Goal: Task Accomplishment & Management: Manage account settings

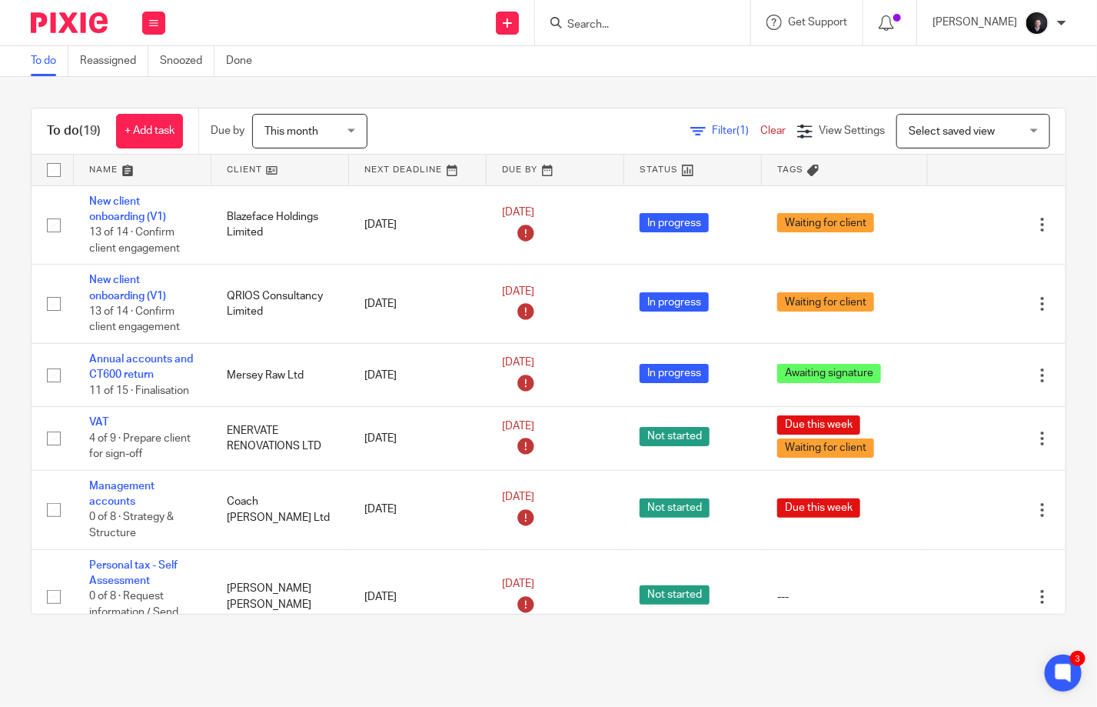
click at [652, 32] on div at bounding box center [642, 22] width 215 height 45
click at [646, 12] on div at bounding box center [642, 22] width 215 height 45
click at [637, 29] on input "Search" at bounding box center [635, 25] width 138 height 14
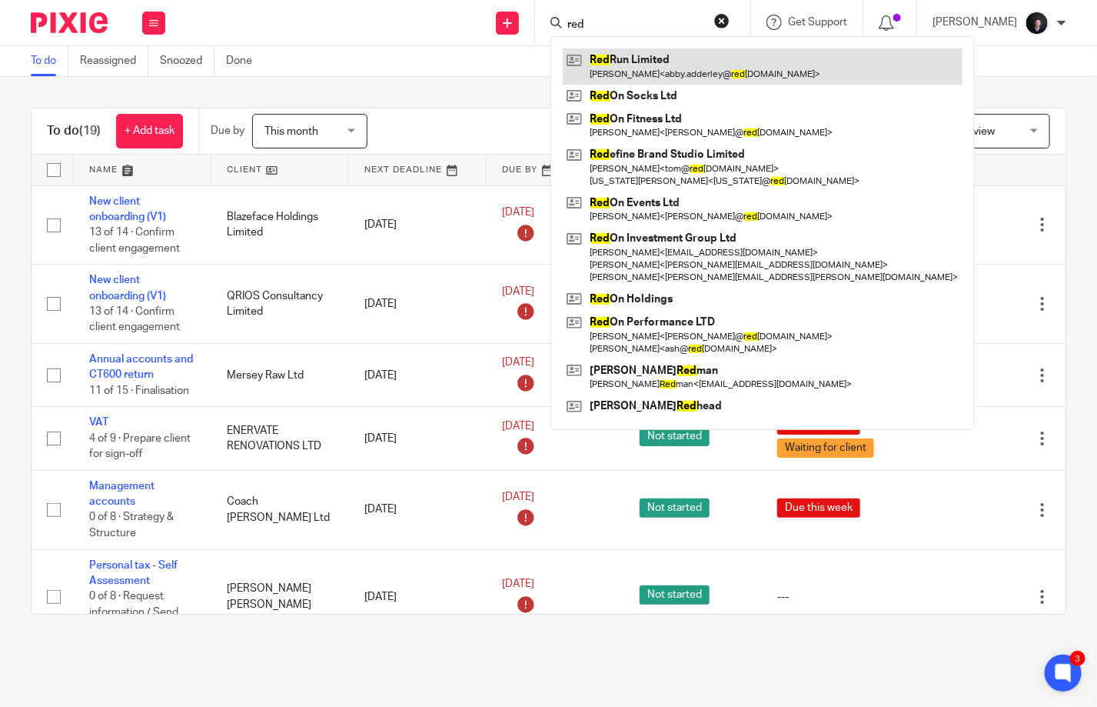
type input "red"
click at [648, 68] on link at bounding box center [763, 65] width 400 height 35
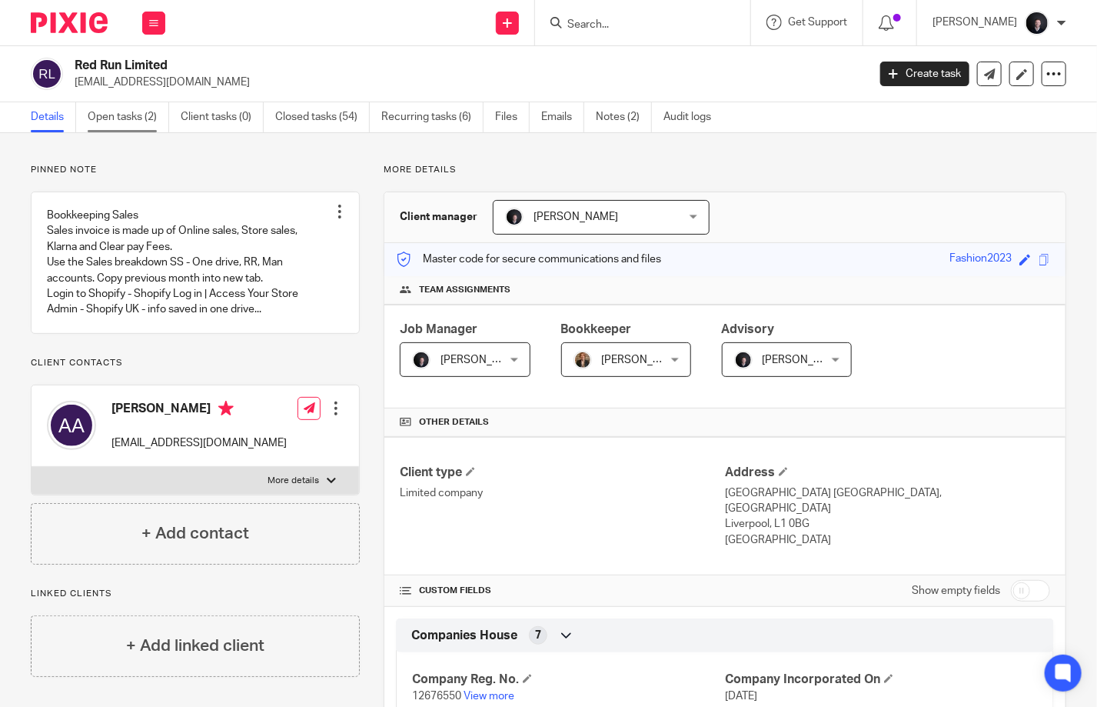
click at [150, 118] on link "Open tasks (2)" at bounding box center [129, 117] width 82 height 30
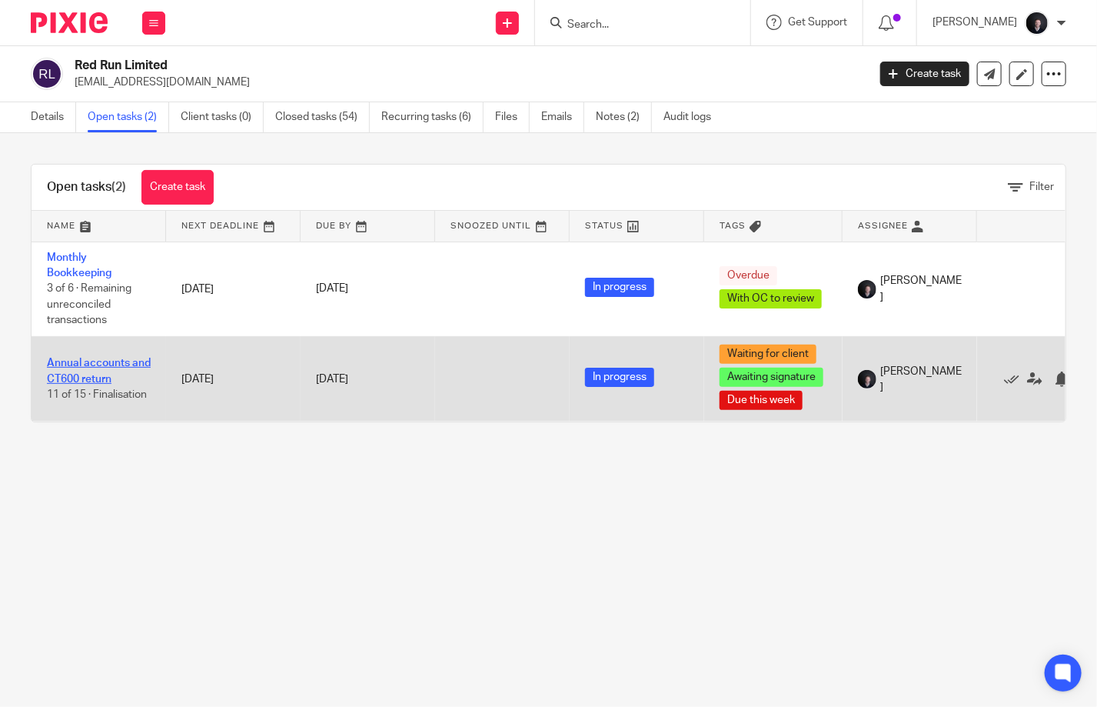
click at [86, 366] on link "Annual accounts and CT600 return" at bounding box center [99, 371] width 104 height 26
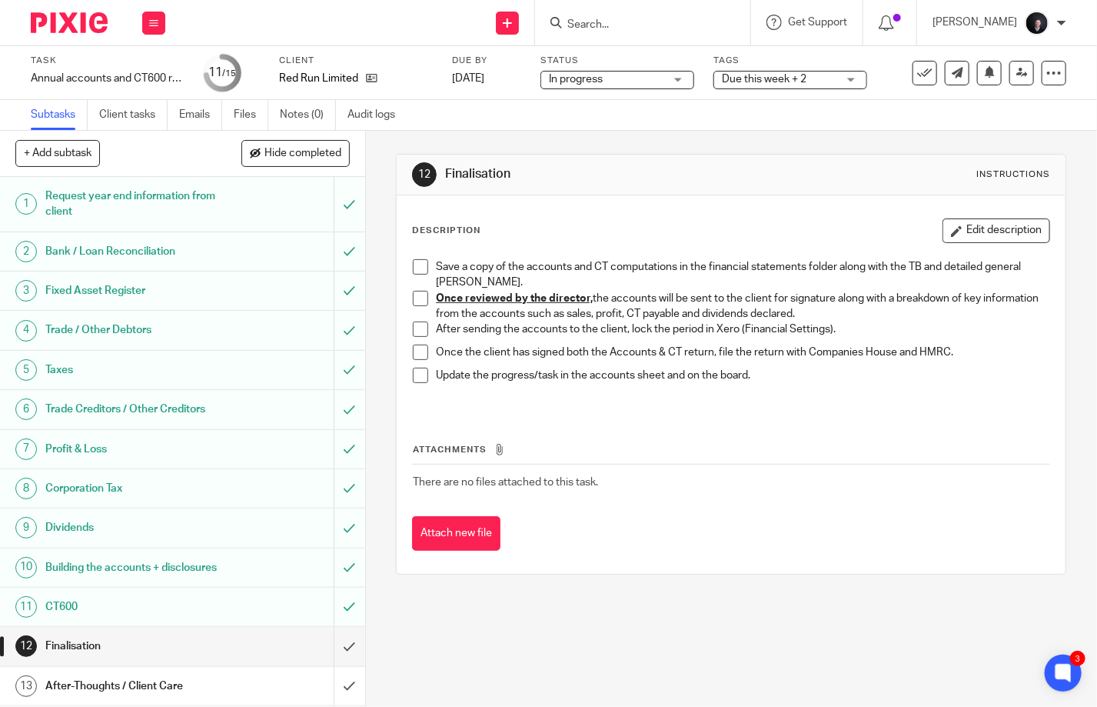
click at [632, 20] on input "Search" at bounding box center [635, 25] width 138 height 14
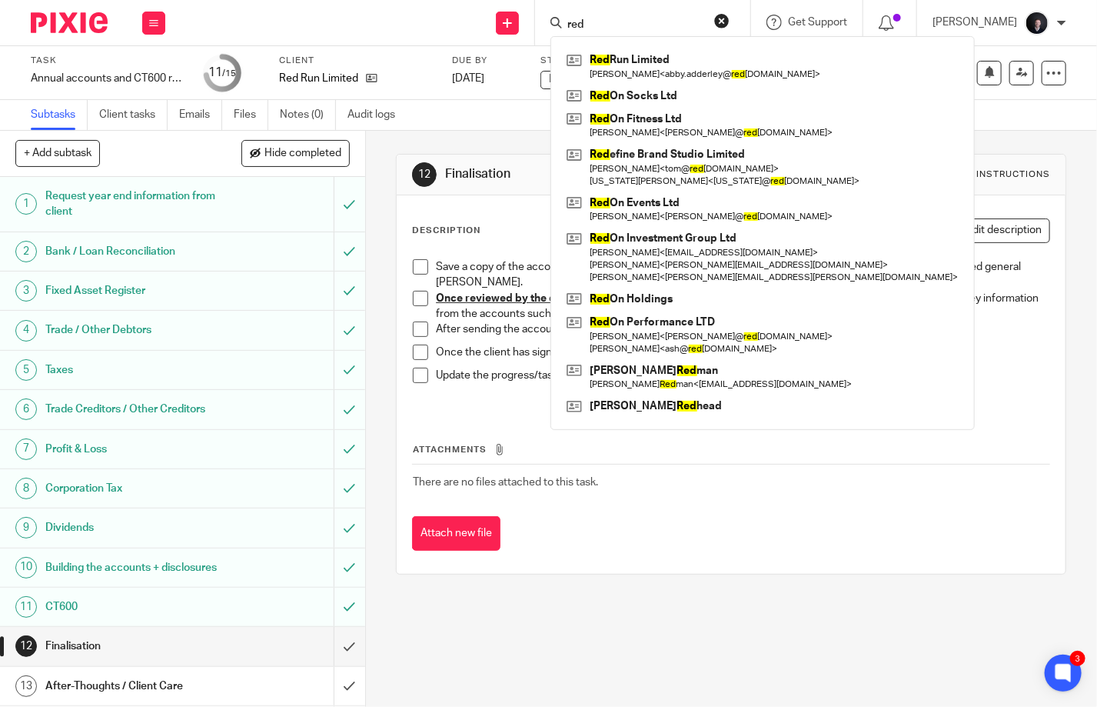
type input "red"
